Goal: Transaction & Acquisition: Purchase product/service

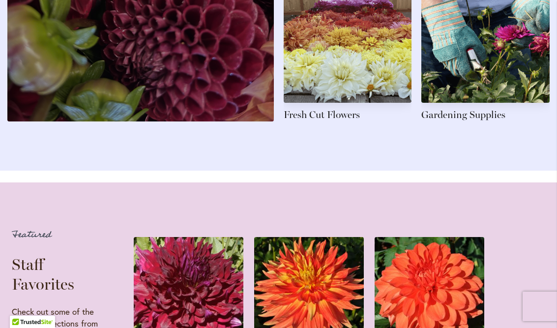
scroll to position [1694, 0]
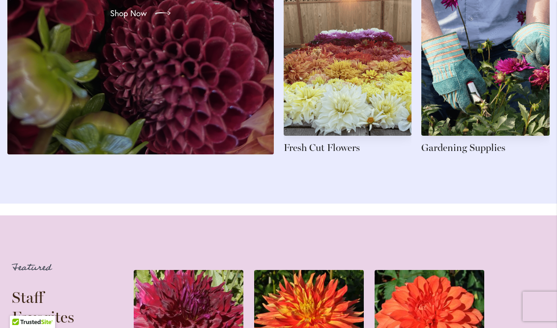
click at [477, 154] on link at bounding box center [486, 71] width 128 height 166
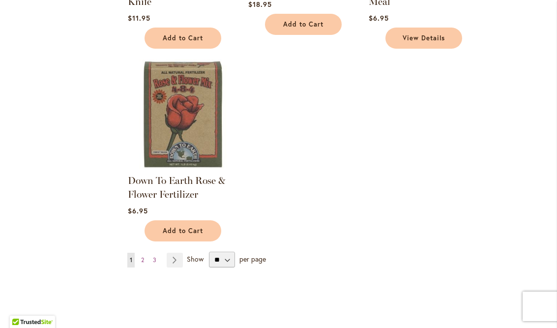
scroll to position [1096, 0]
click at [147, 258] on link "Page 2" at bounding box center [143, 259] width 8 height 15
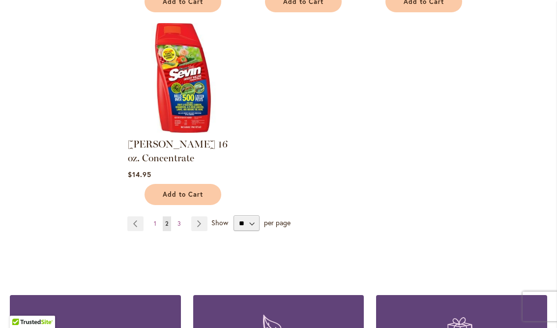
scroll to position [1139, 0]
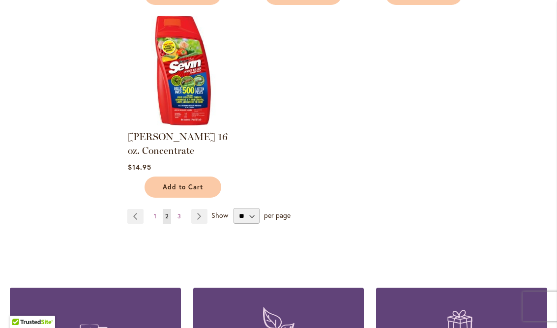
click at [182, 209] on link "Page 3" at bounding box center [179, 216] width 8 height 15
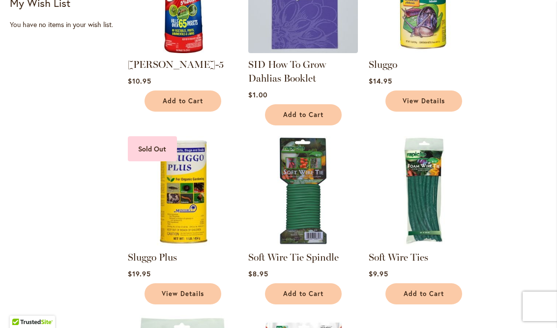
scroll to position [247, 0]
click at [404, 251] on link "Soft Wire Ties" at bounding box center [399, 257] width 60 height 12
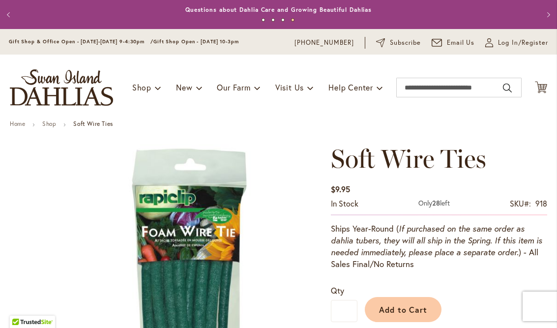
scroll to position [0, 0]
